Goal: Find specific page/section: Find specific page/section

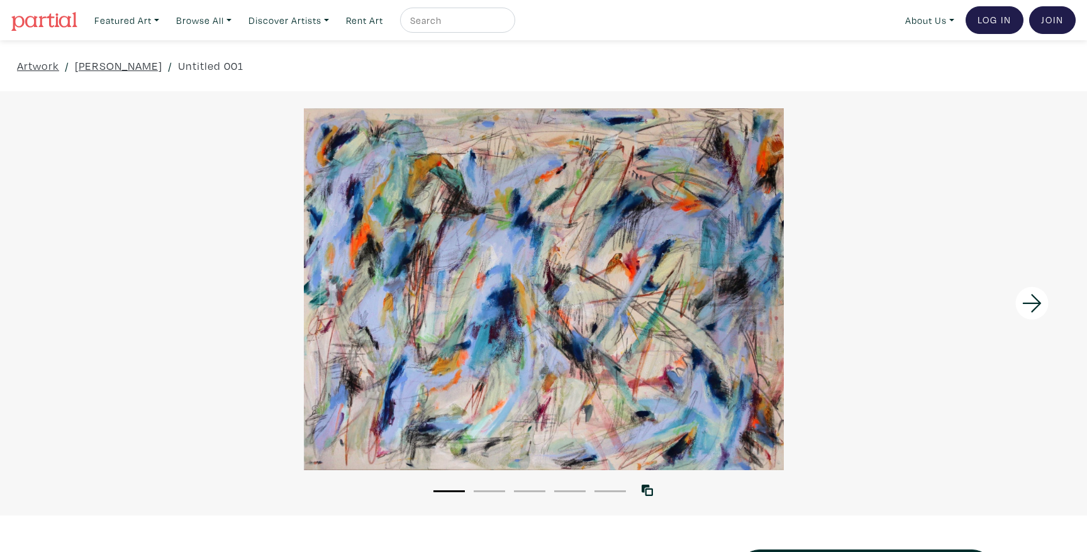
click at [441, 18] on input "text" at bounding box center [456, 21] width 94 height 16
paste input "Some Kinda Darkness, Some Kinda Feeling"
type input "Some Kinda Darkness, Some Kinda Feeling"
click at [506, 24] on button "submit" at bounding box center [506, 24] width 0 height 0
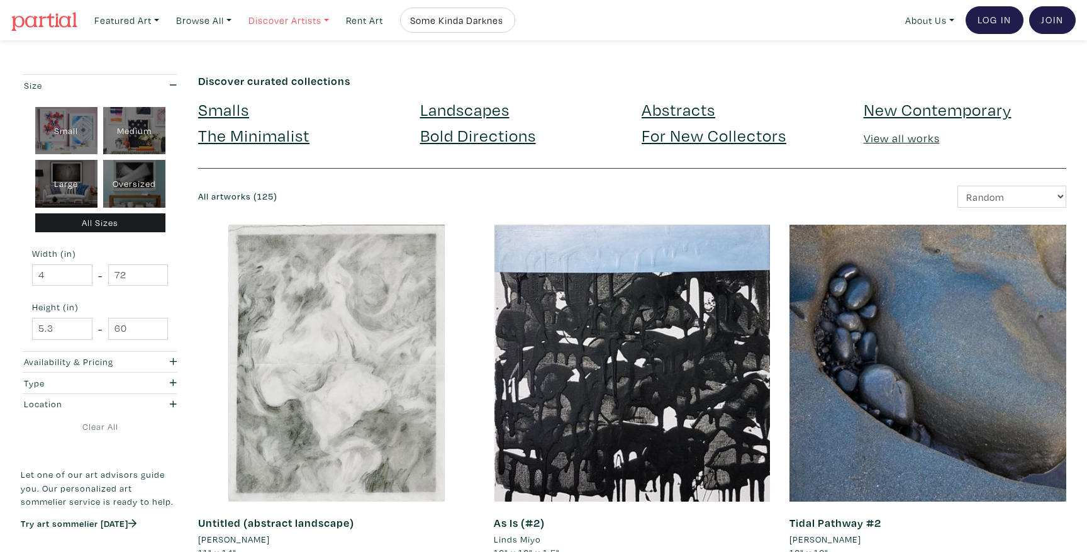
click at [332, 18] on link "Discover Artists" at bounding box center [289, 21] width 92 height 26
click at [282, 121] on link "Show all" at bounding box center [306, 126] width 103 height 11
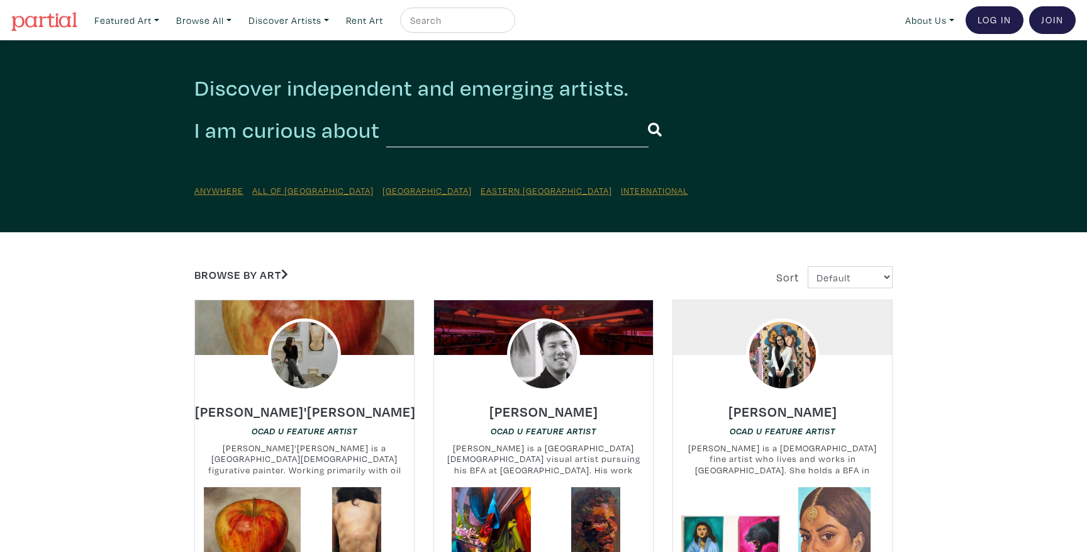
click at [451, 116] on input "text" at bounding box center [517, 130] width 262 height 35
type input "lulu"
click at [648, 114] on button "submit" at bounding box center [655, 130] width 14 height 33
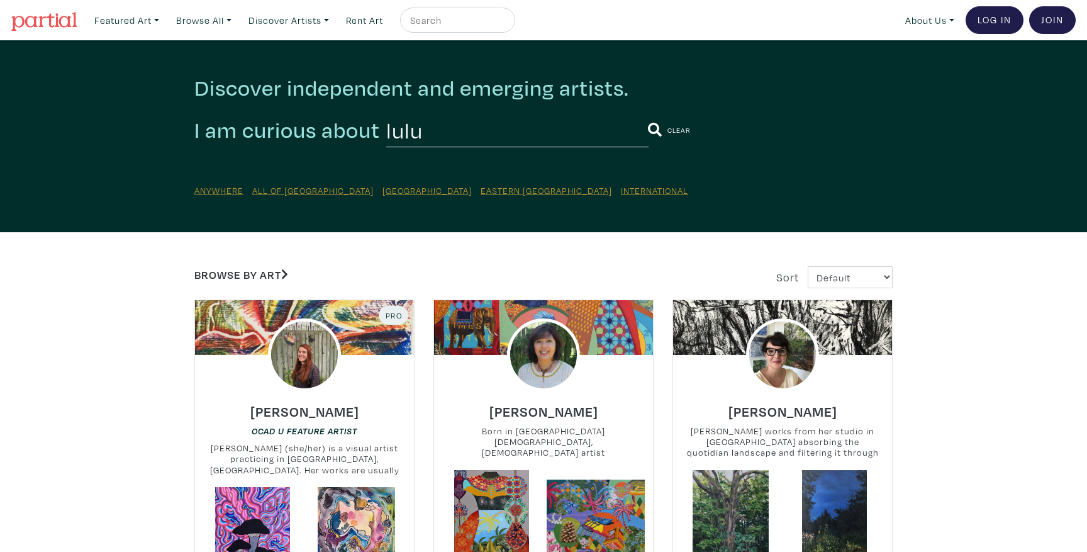
click at [267, 374] on div at bounding box center [304, 354] width 219 height 73
click at [304, 376] on img at bounding box center [303, 354] width 87 height 87
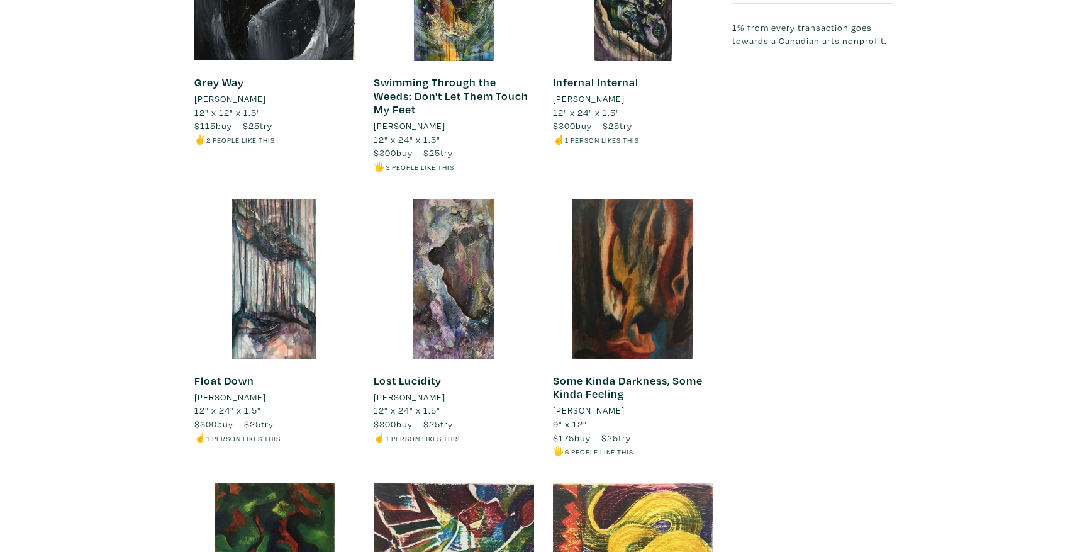
scroll to position [1982, 0]
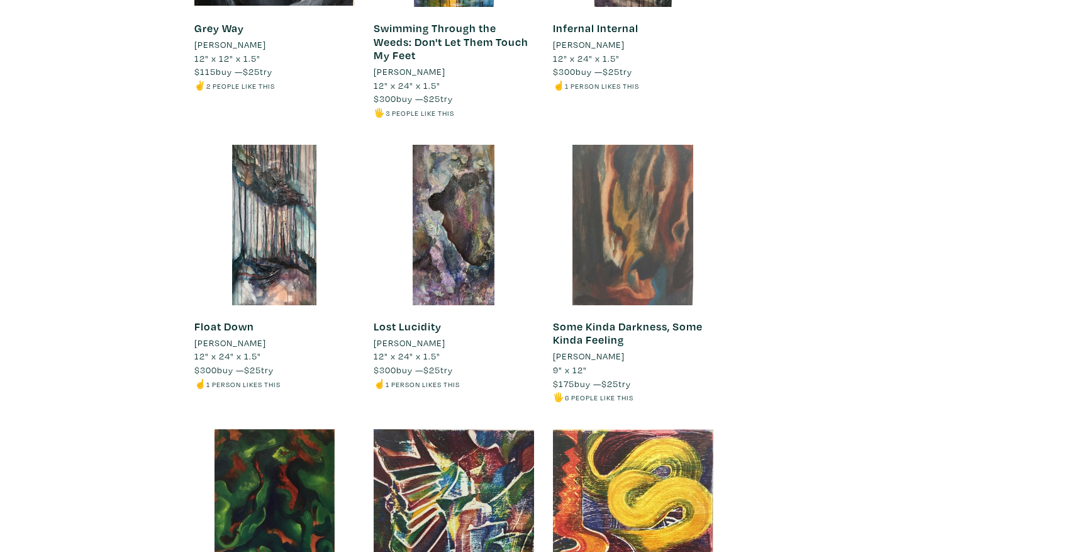
click at [623, 242] on div at bounding box center [633, 225] width 160 height 160
